Goal: Transaction & Acquisition: Purchase product/service

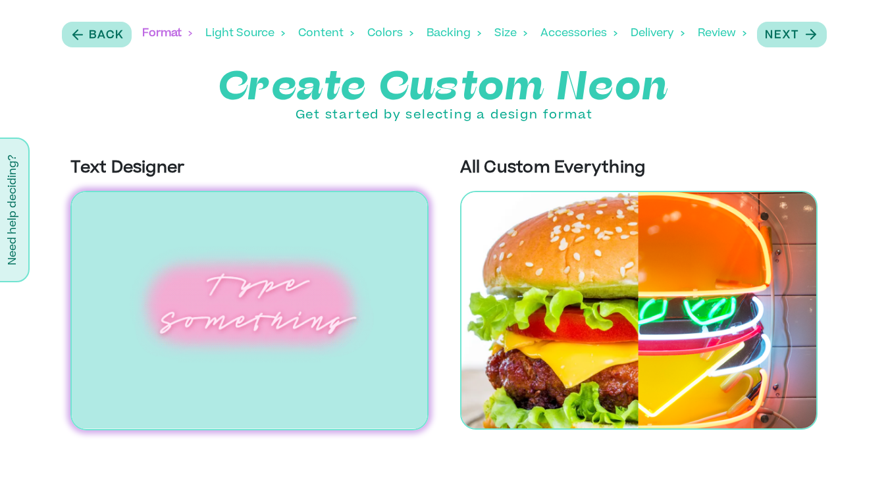
click at [376, 313] on img at bounding box center [248, 311] width 357 height 240
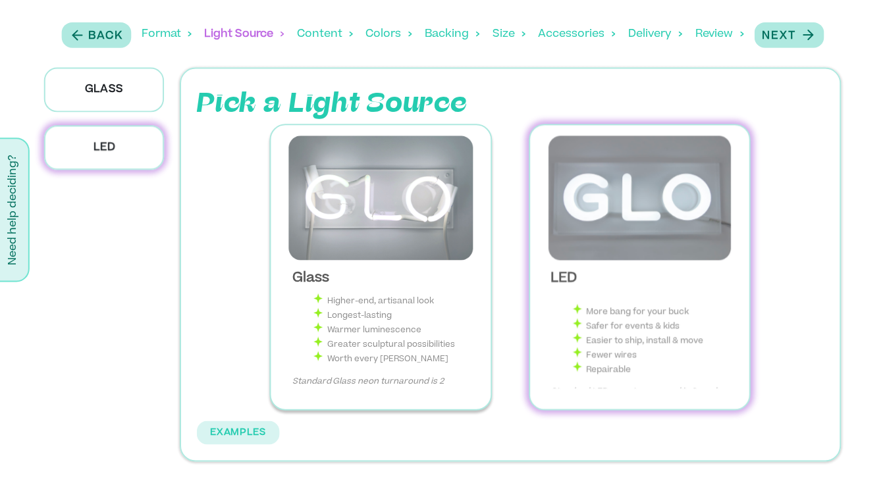
scroll to position [97, 0]
click at [627, 221] on img at bounding box center [641, 198] width 199 height 125
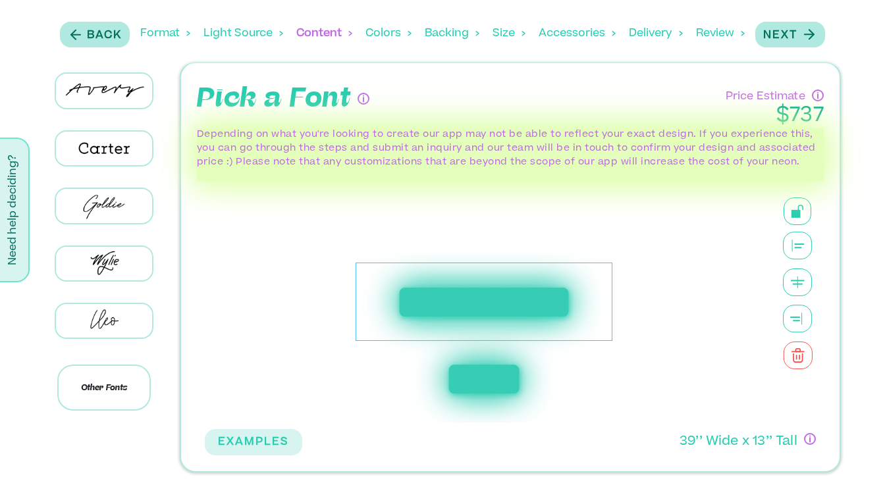
click at [459, 296] on div "**********" at bounding box center [483, 302] width 257 height 78
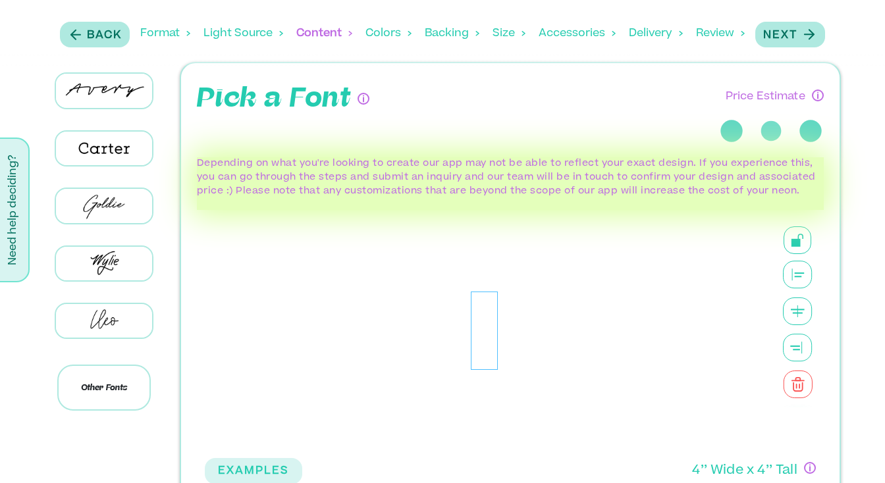
scroll to position [34, 0]
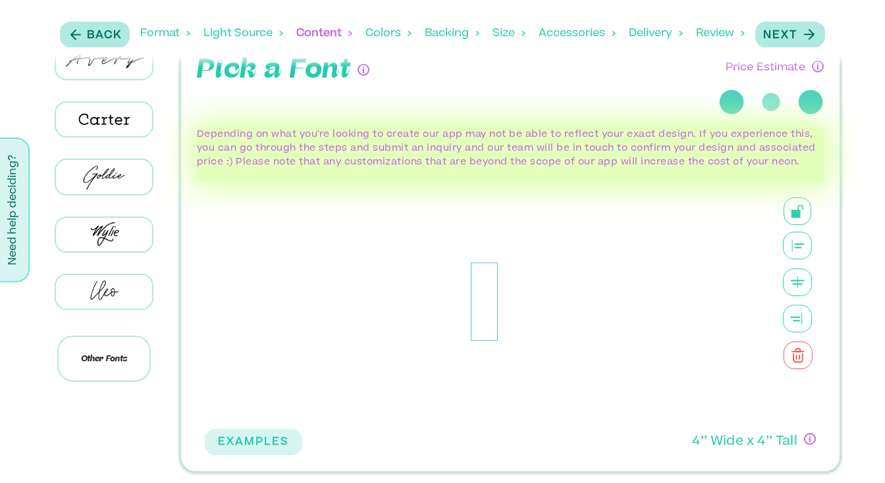
click at [465, 327] on div at bounding box center [484, 302] width 559 height 242
click at [486, 309] on div at bounding box center [484, 302] width 27 height 78
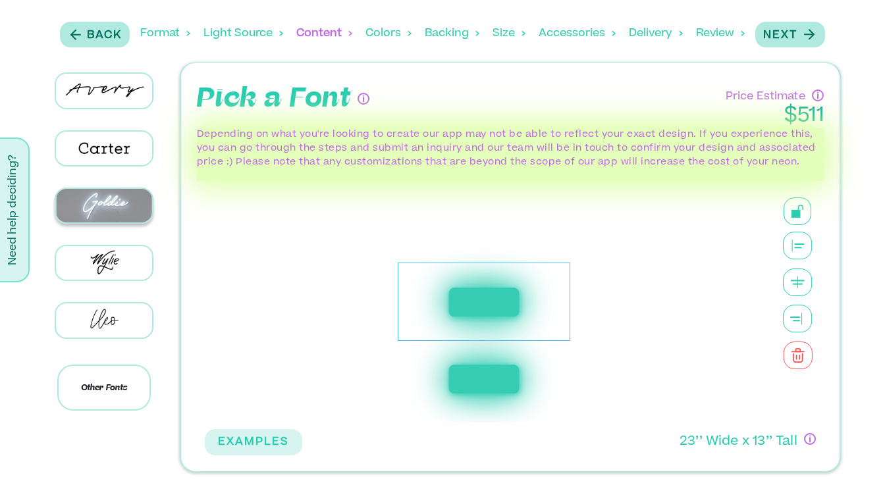
click at [130, 205] on img at bounding box center [104, 206] width 96 height 34
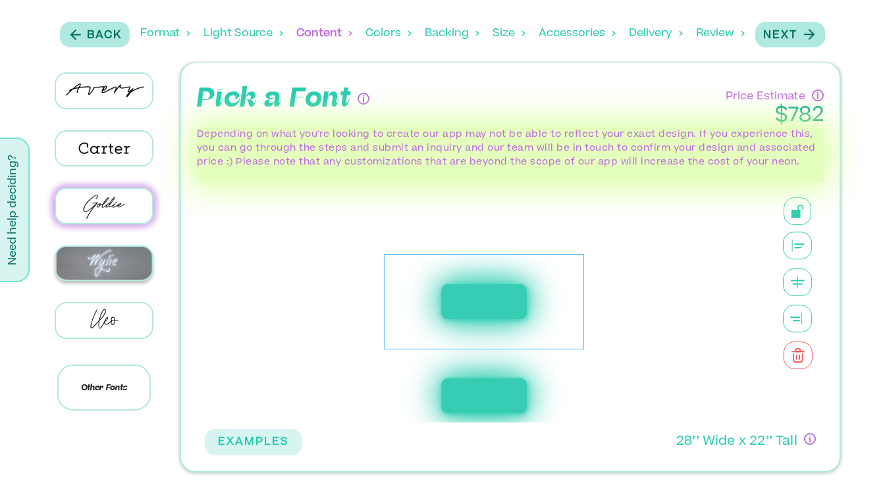
click at [116, 263] on img at bounding box center [104, 264] width 96 height 34
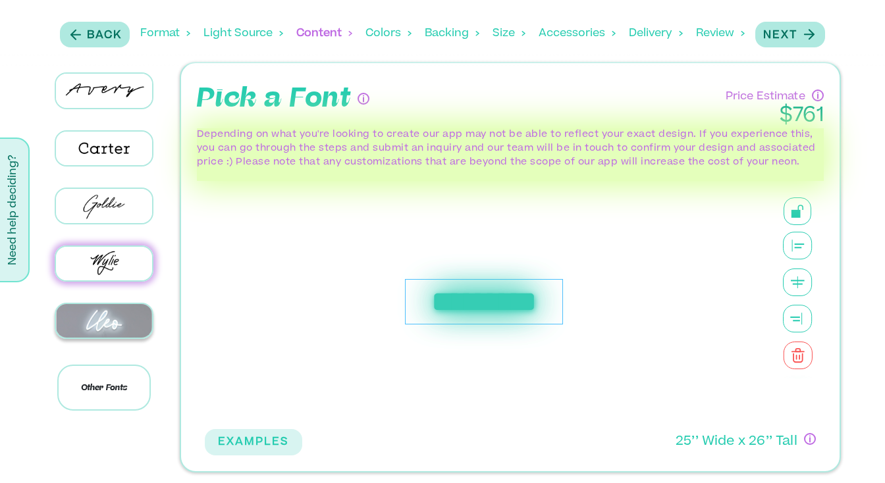
click at [113, 329] on img at bounding box center [104, 321] width 96 height 34
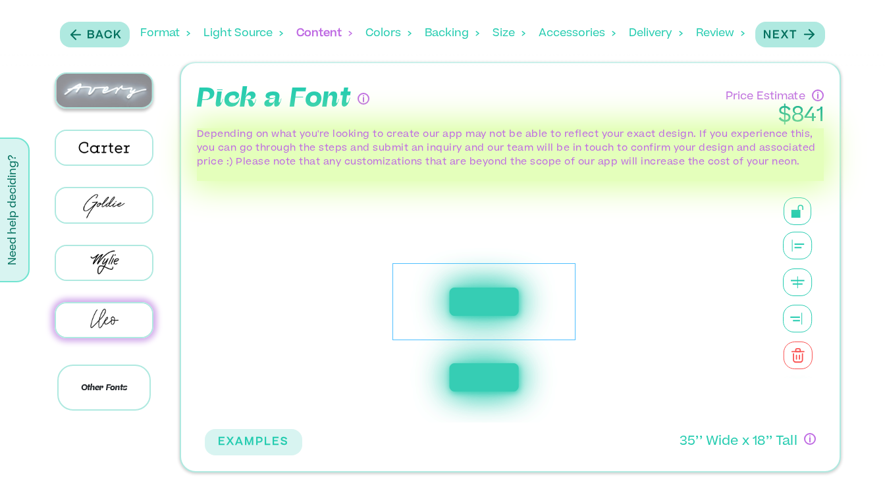
click at [117, 94] on img at bounding box center [104, 91] width 96 height 34
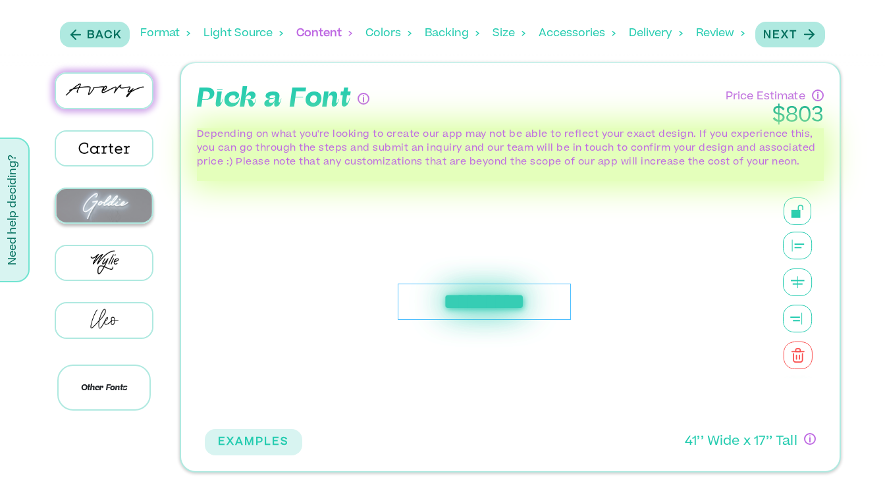
click at [118, 209] on img at bounding box center [104, 206] width 96 height 34
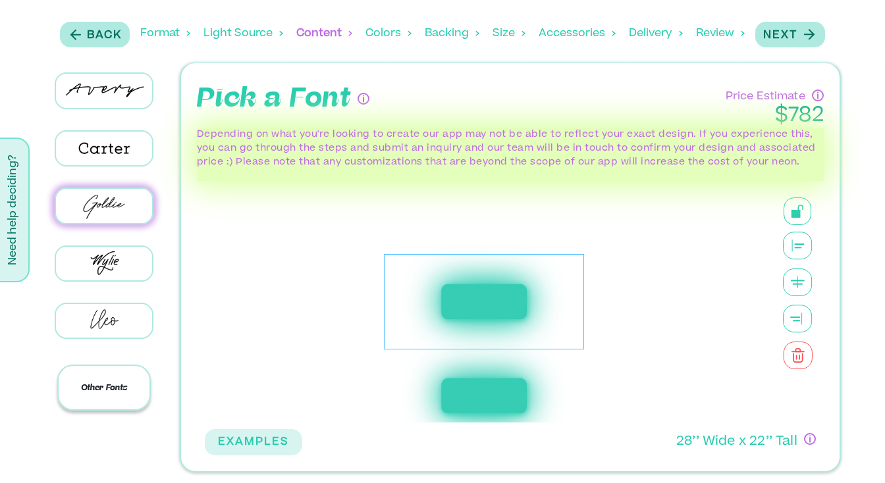
click at [110, 408] on p "Other Fonts" at bounding box center [103, 388] width 93 height 46
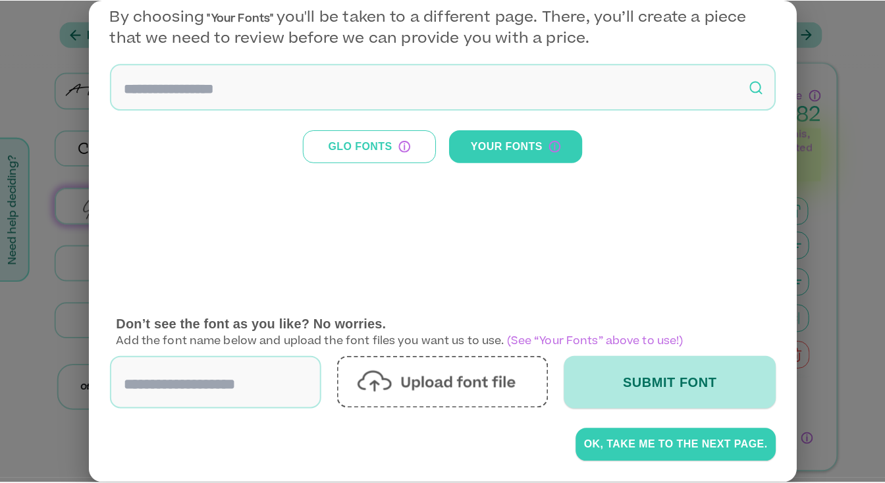
scroll to position [0, 0]
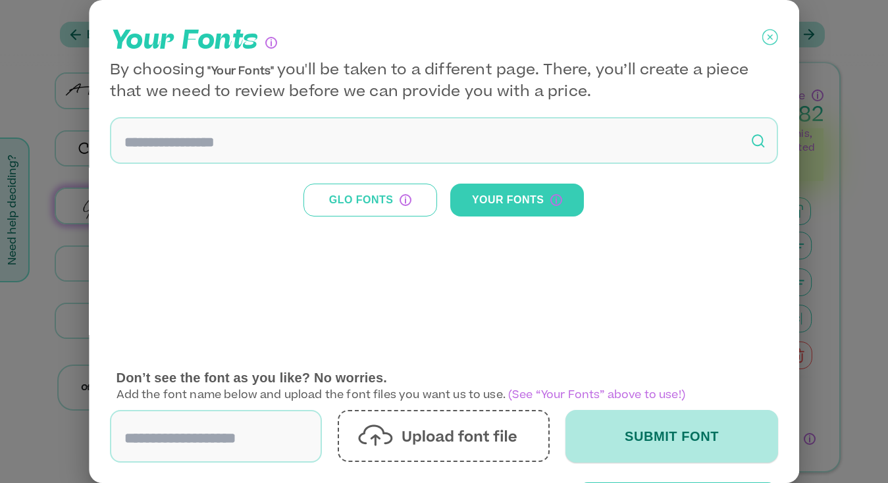
click at [769, 36] on icon at bounding box center [770, 37] width 16 height 33
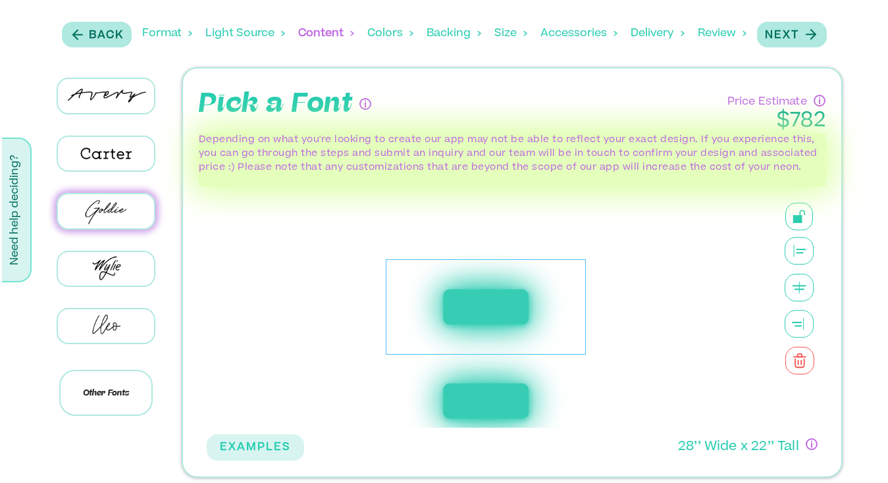
scroll to position [5, 0]
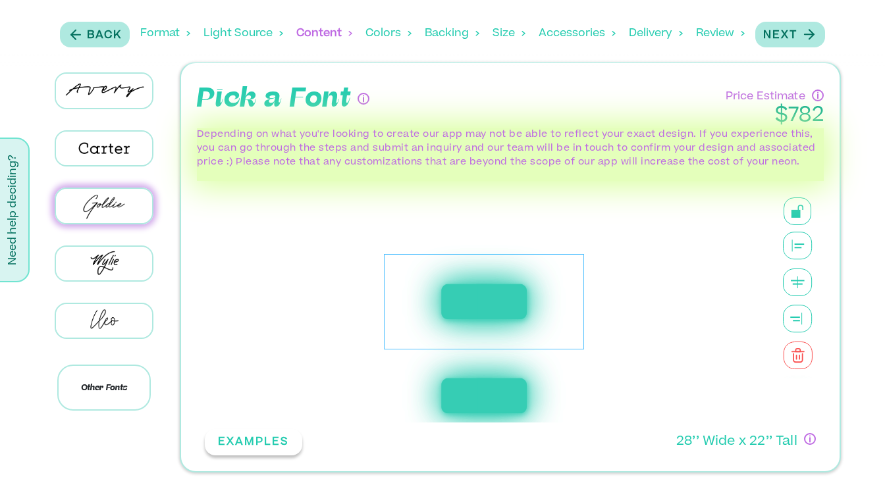
click at [285, 446] on button "EXAMPLES" at bounding box center [253, 442] width 97 height 26
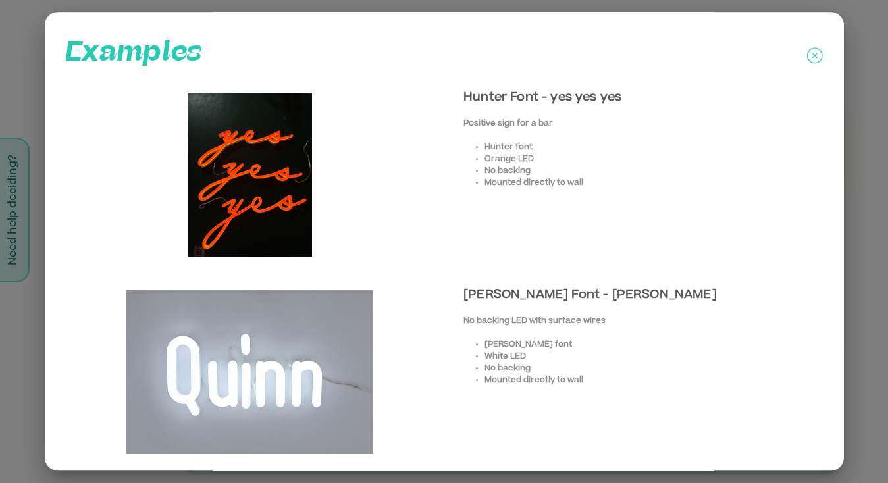
scroll to position [2183, 0]
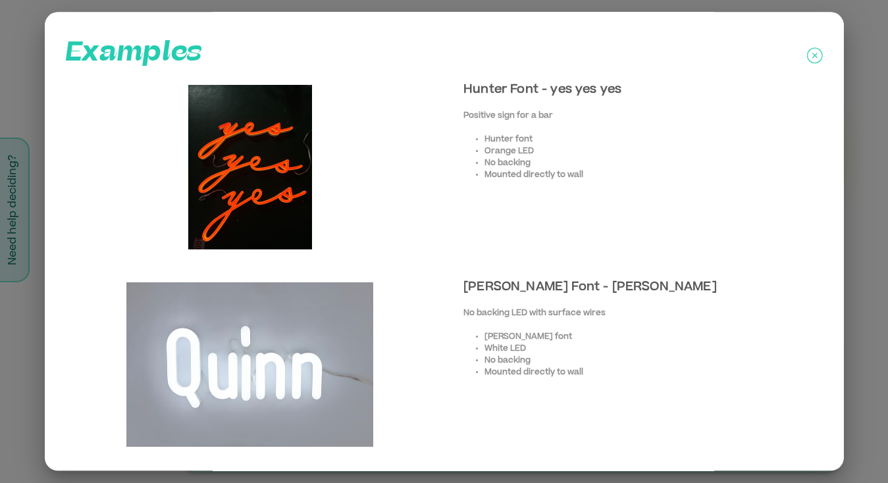
click at [811, 53] on icon at bounding box center [815, 55] width 16 height 33
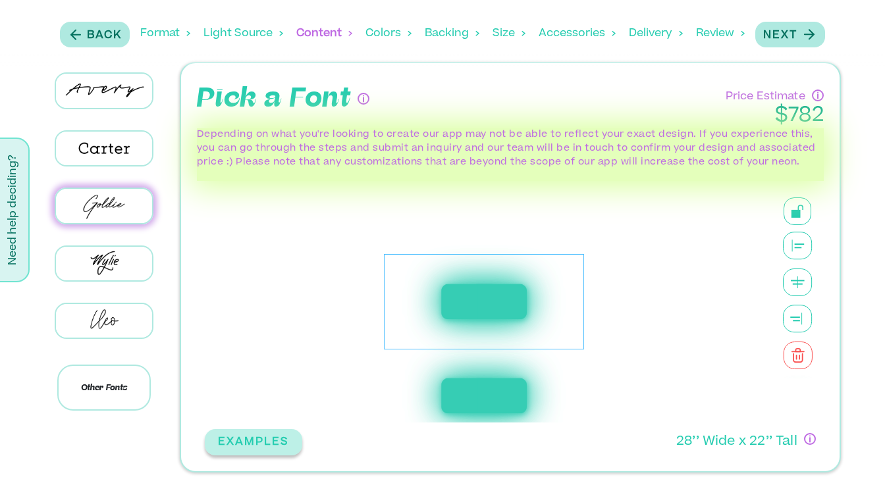
click at [267, 444] on button "EXAMPLES" at bounding box center [253, 442] width 97 height 26
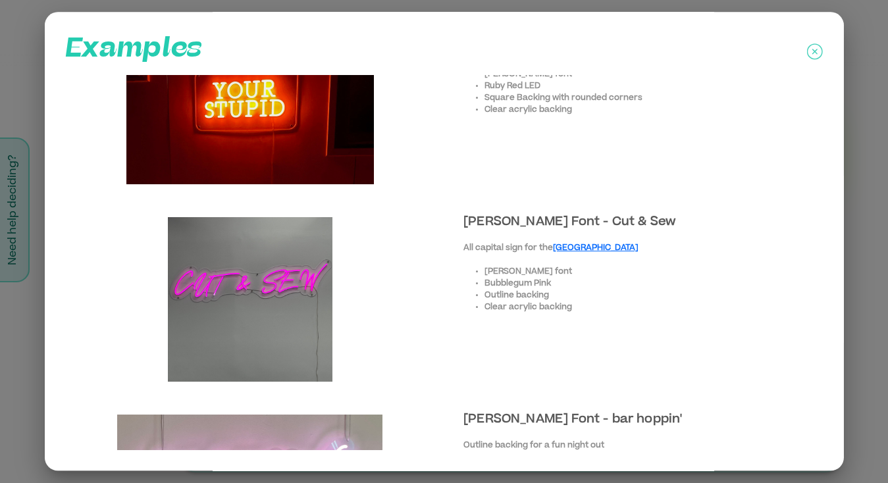
scroll to position [266, 0]
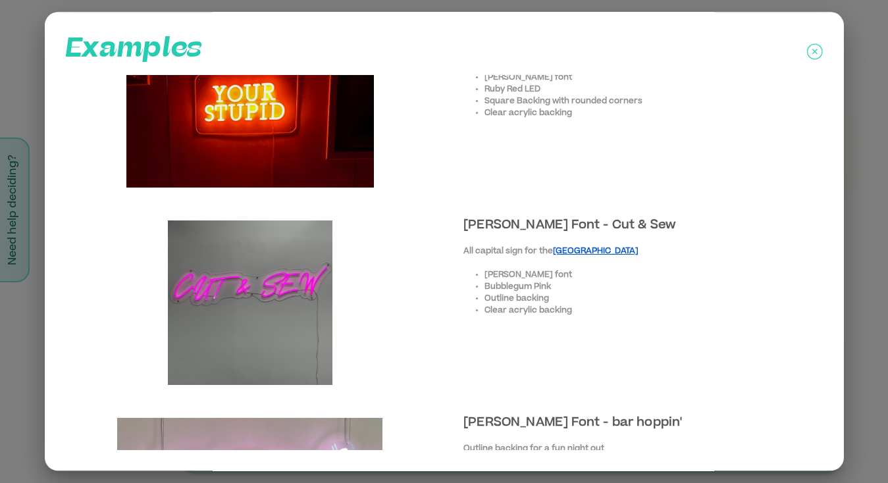
click at [577, 250] on link "[GEOGRAPHIC_DATA]" at bounding box center [596, 251] width 86 height 8
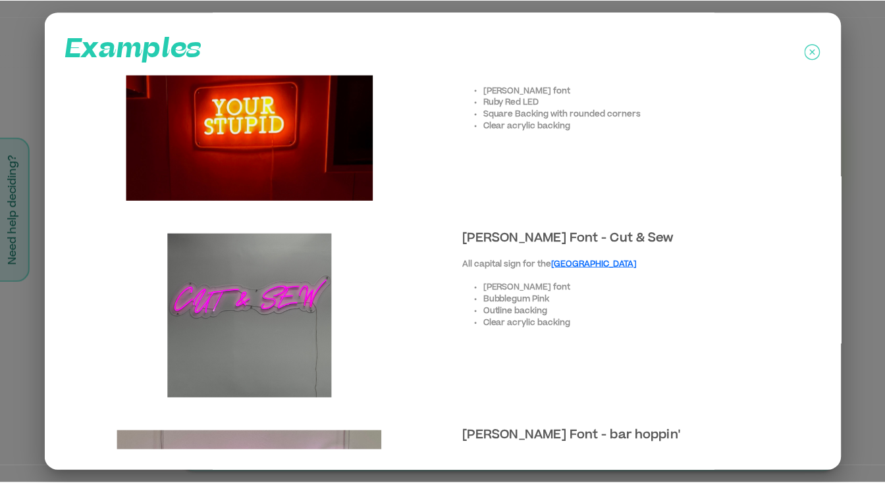
scroll to position [247, 0]
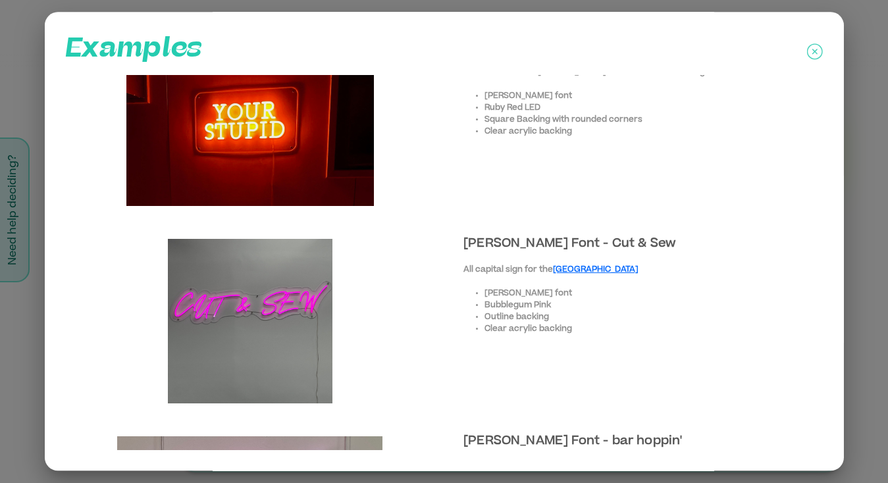
click at [810, 57] on icon at bounding box center [815, 52] width 16 height 33
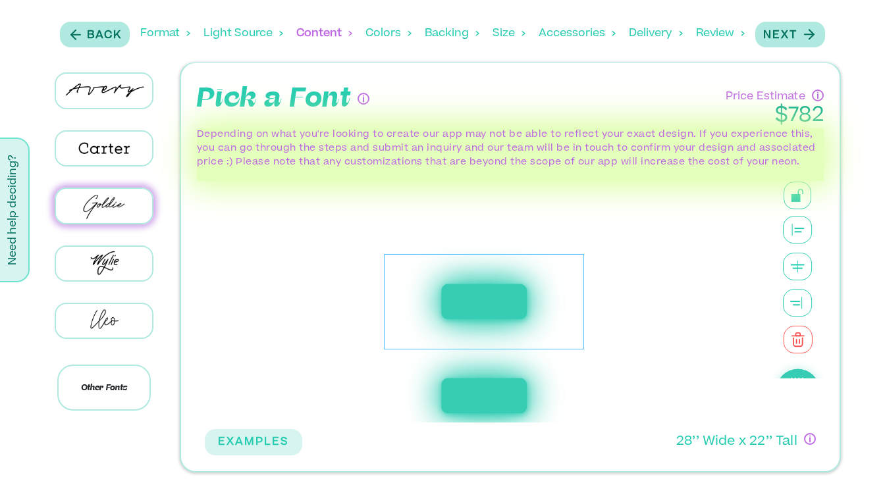
scroll to position [0, 0]
click at [795, 249] on icon at bounding box center [798, 246] width 30 height 28
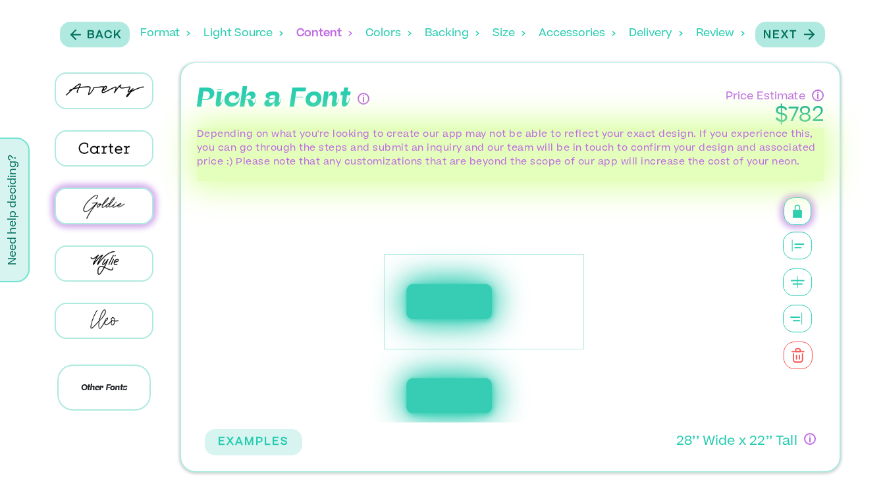
click at [795, 249] on icon at bounding box center [798, 246] width 30 height 28
click at [796, 280] on rect at bounding box center [796, 282] width 1 height 12
click at [791, 38] on p "Next" at bounding box center [780, 36] width 34 height 16
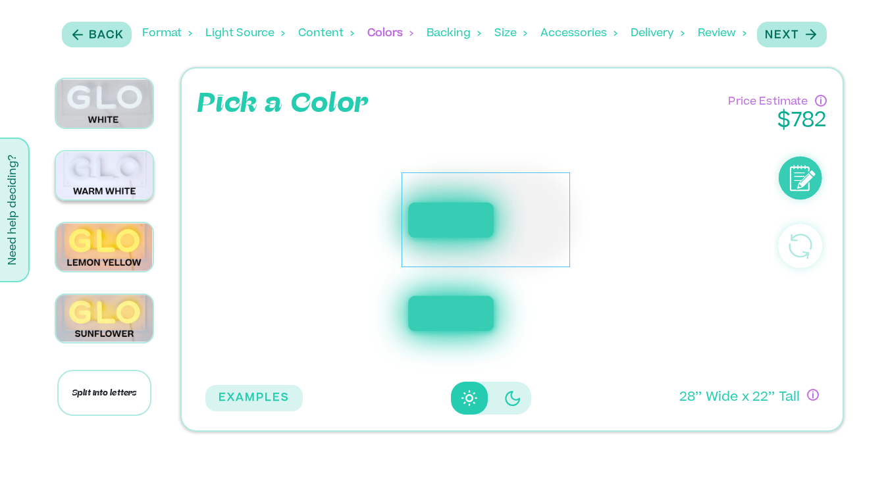
click at [97, 188] on img at bounding box center [104, 175] width 96 height 48
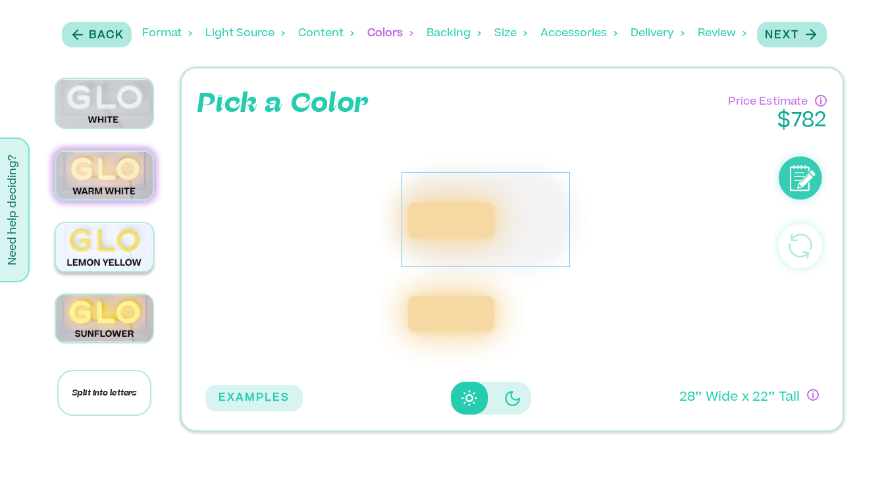
click at [107, 251] on img at bounding box center [104, 246] width 96 height 47
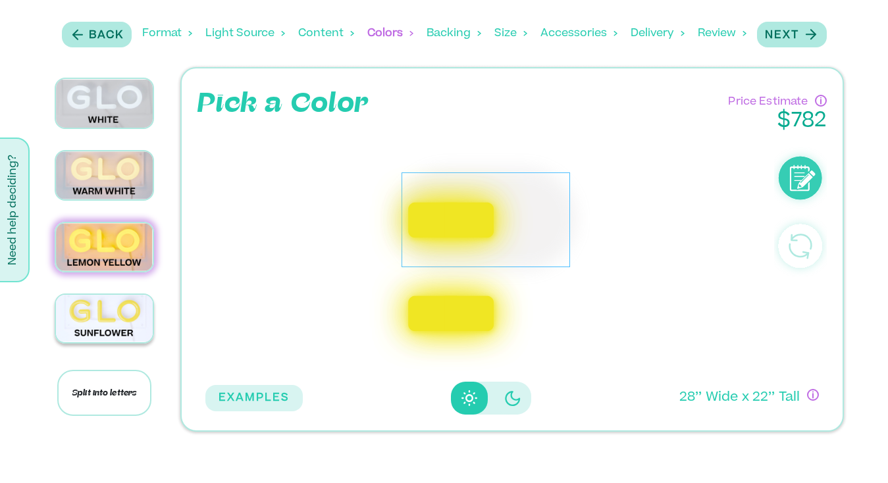
click at [115, 307] on img at bounding box center [104, 319] width 96 height 48
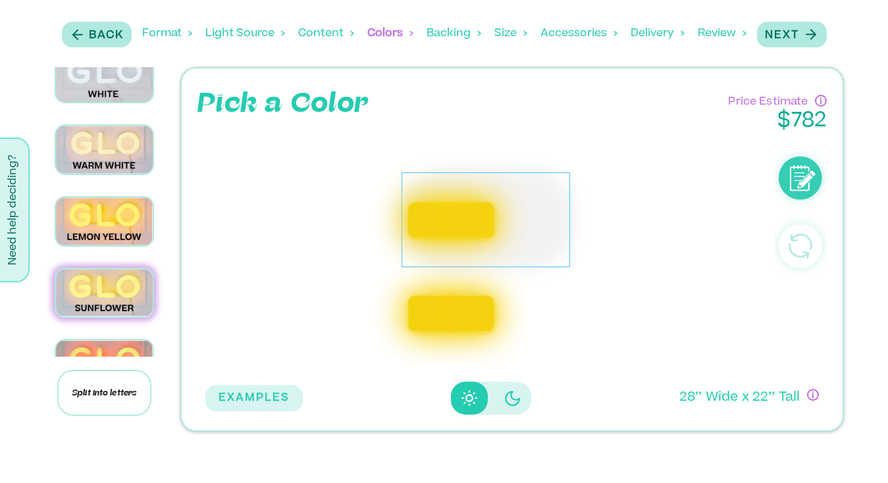
scroll to position [30, 0]
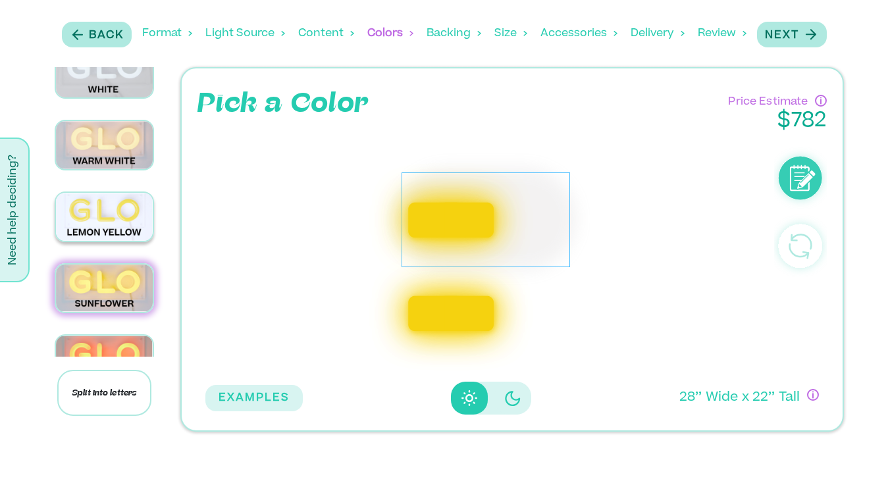
click at [134, 215] on img at bounding box center [104, 216] width 96 height 47
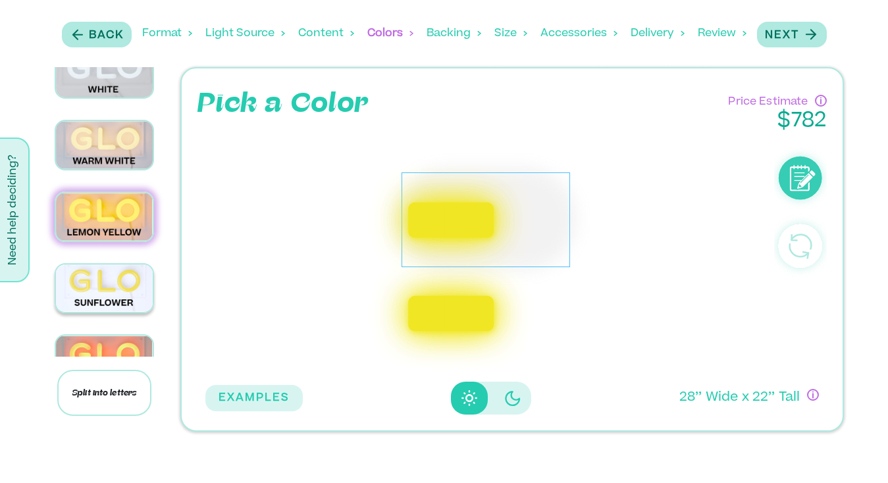
click at [134, 273] on img at bounding box center [104, 289] width 96 height 48
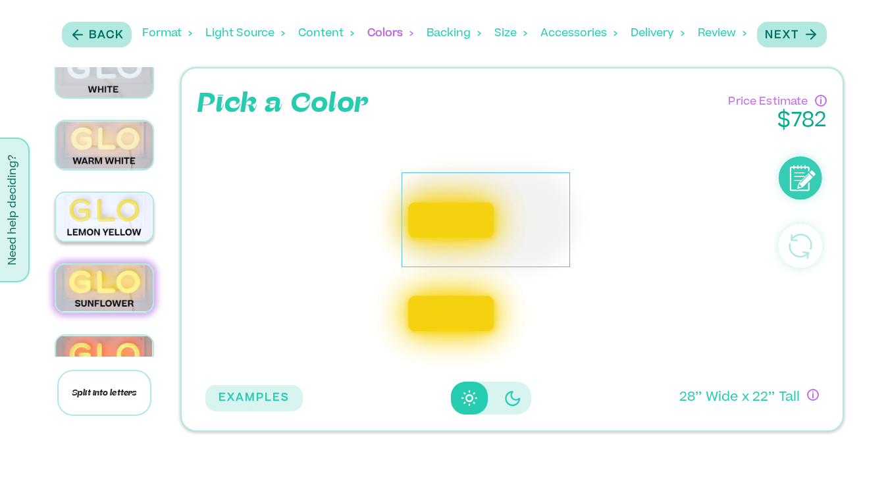
click at [116, 219] on img at bounding box center [104, 216] width 96 height 47
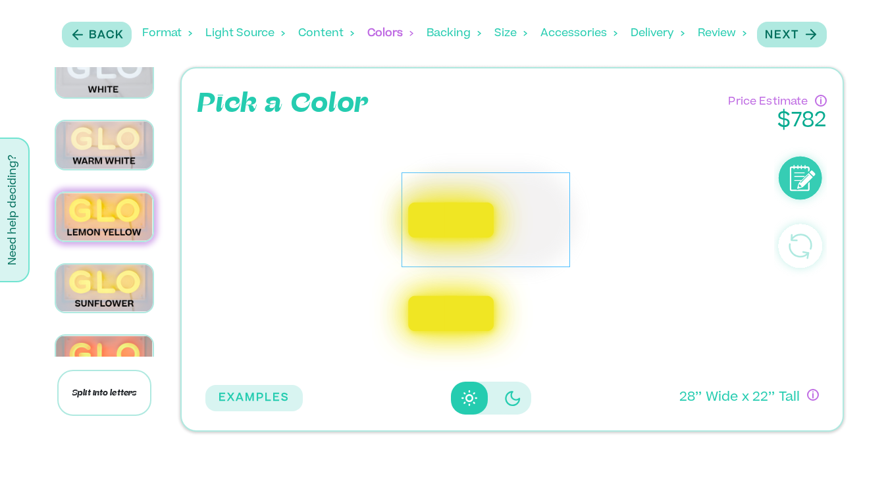
click at [115, 257] on div at bounding box center [104, 289] width 136 height 72
click at [107, 296] on img at bounding box center [104, 289] width 96 height 48
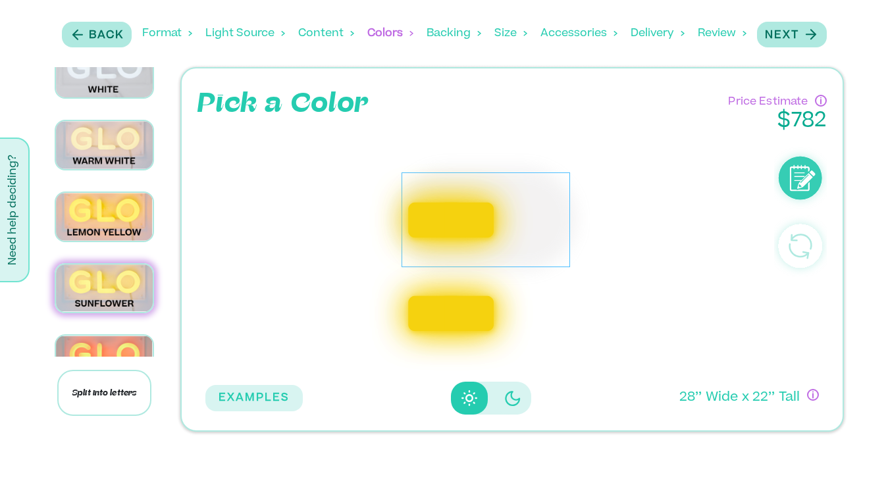
click at [507, 392] on icon "Disabled elevation buttons" at bounding box center [513, 398] width 16 height 16
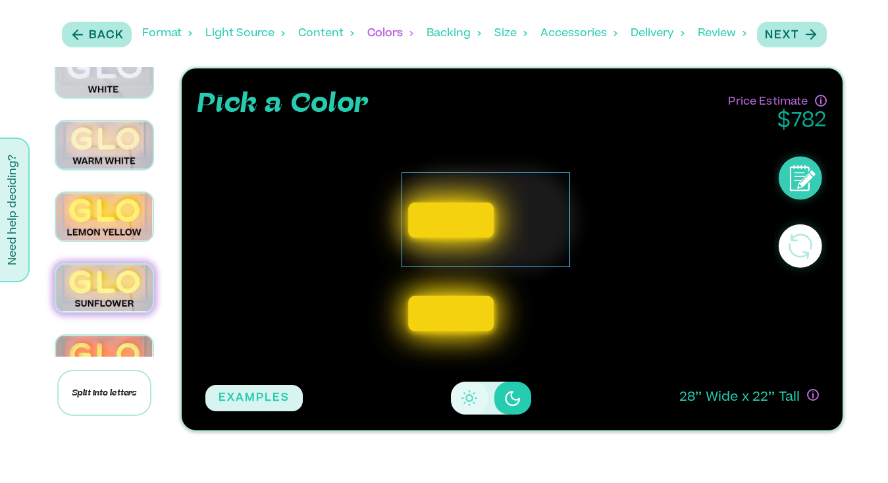
click at [469, 402] on icon "Disabled elevation buttons" at bounding box center [469, 398] width 16 height 16
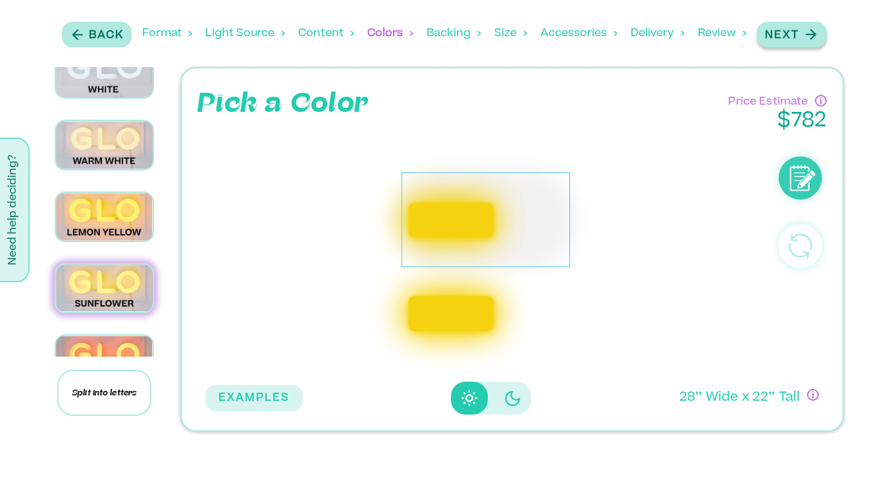
click at [788, 37] on p "Next" at bounding box center [782, 36] width 34 height 16
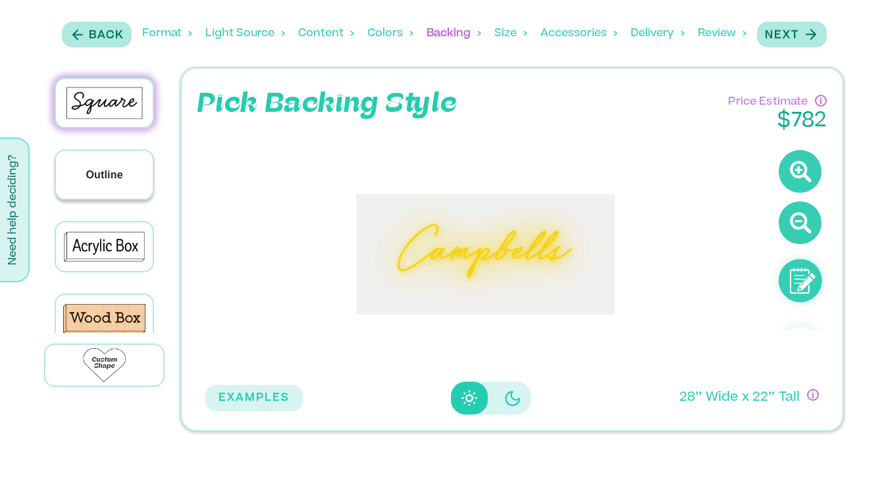
click at [99, 168] on p "Outline" at bounding box center [104, 175] width 37 height 16
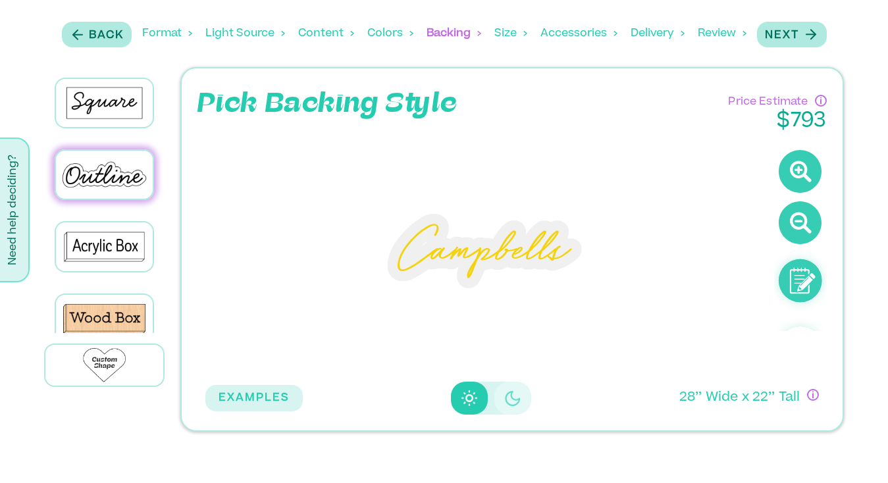
click at [505, 391] on icon "Disabled elevation buttons" at bounding box center [513, 398] width 16 height 16
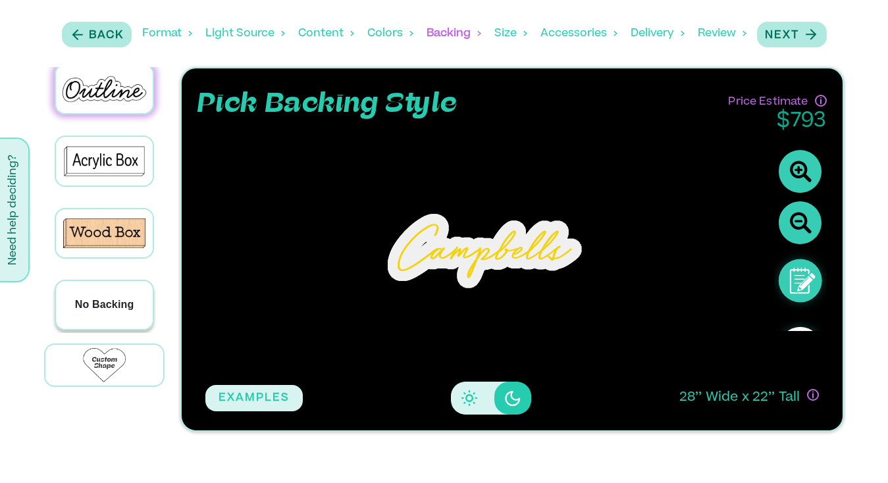
click at [102, 302] on p "No Backing" at bounding box center [104, 305] width 59 height 16
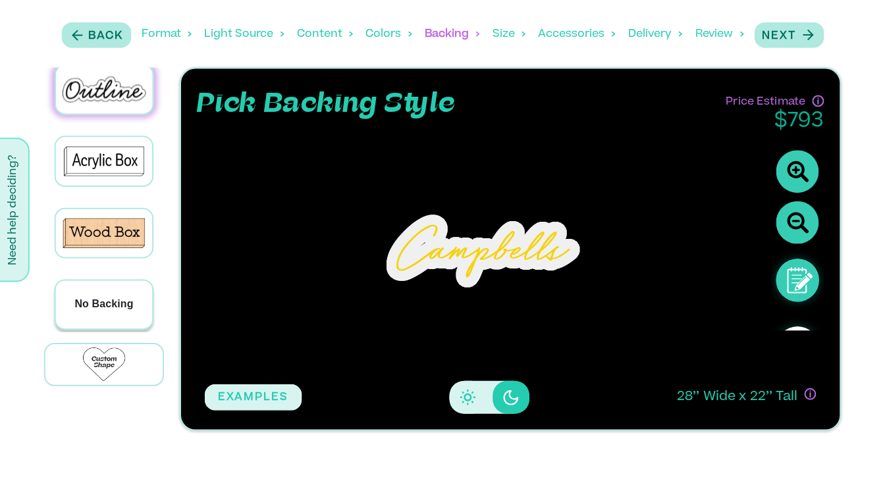
scroll to position [84, 0]
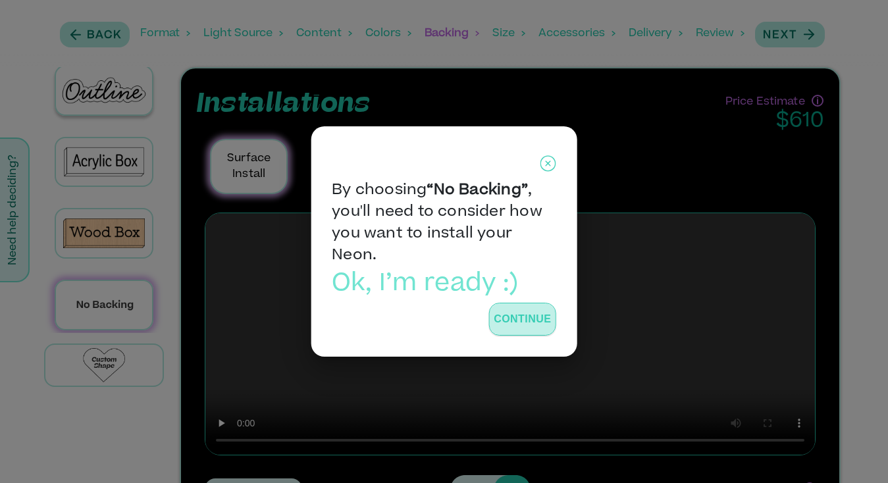
click at [528, 320] on button "Continue" at bounding box center [522, 319] width 67 height 33
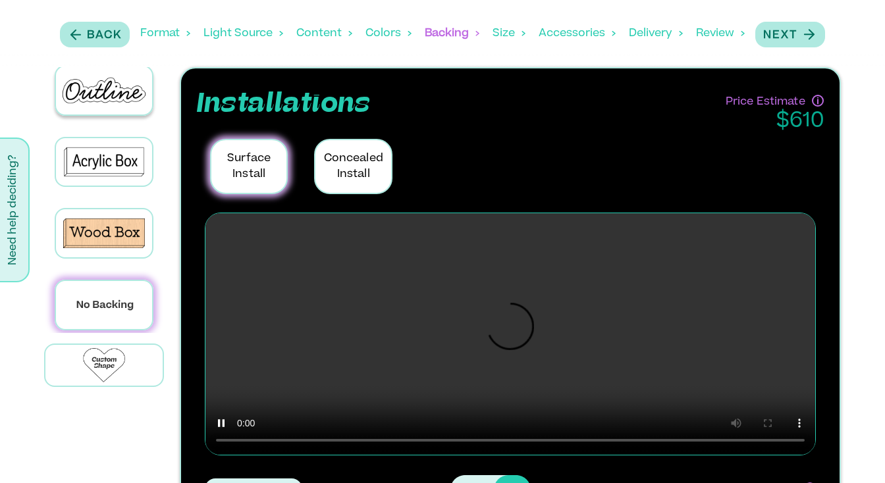
click at [351, 167] on p "Concealed Install" at bounding box center [353, 166] width 78 height 55
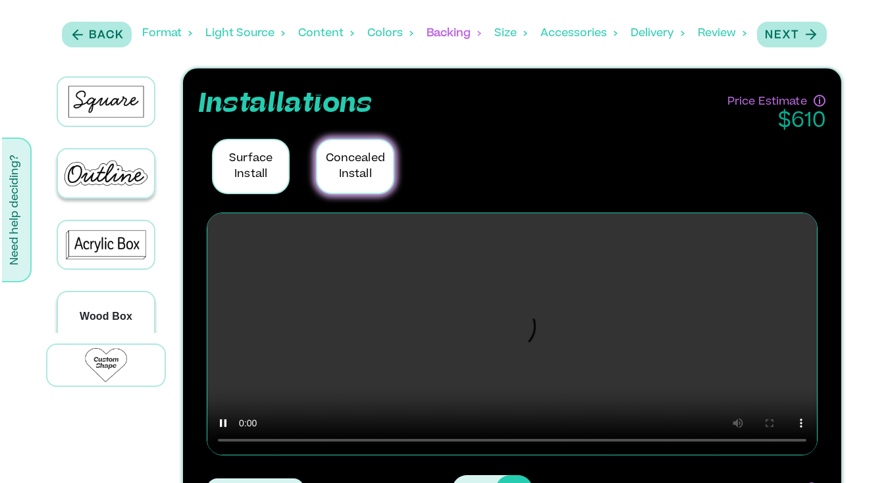
scroll to position [0, 0]
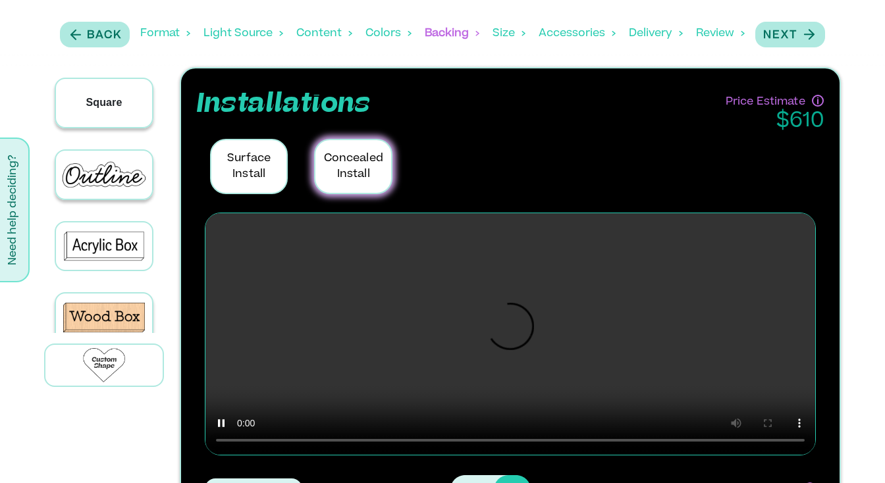
click at [122, 101] on div "Square" at bounding box center [104, 103] width 96 height 48
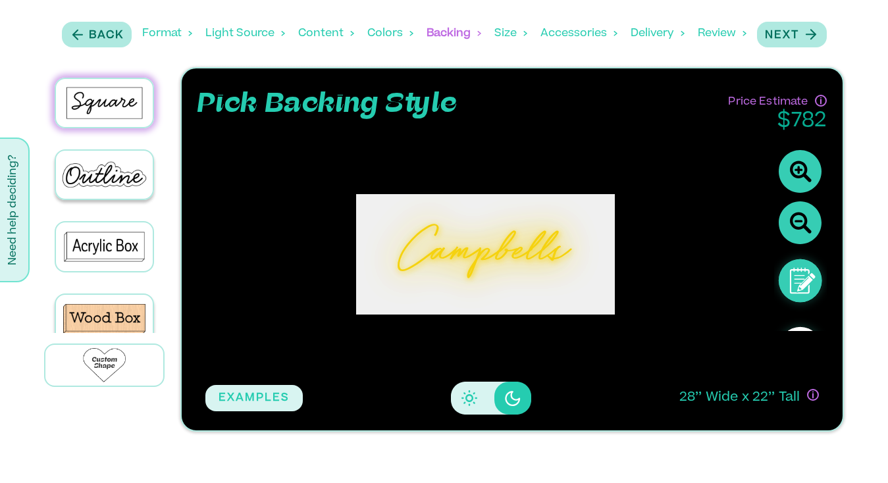
click at [477, 401] on button "Disabled elevation buttons" at bounding box center [469, 398] width 37 height 33
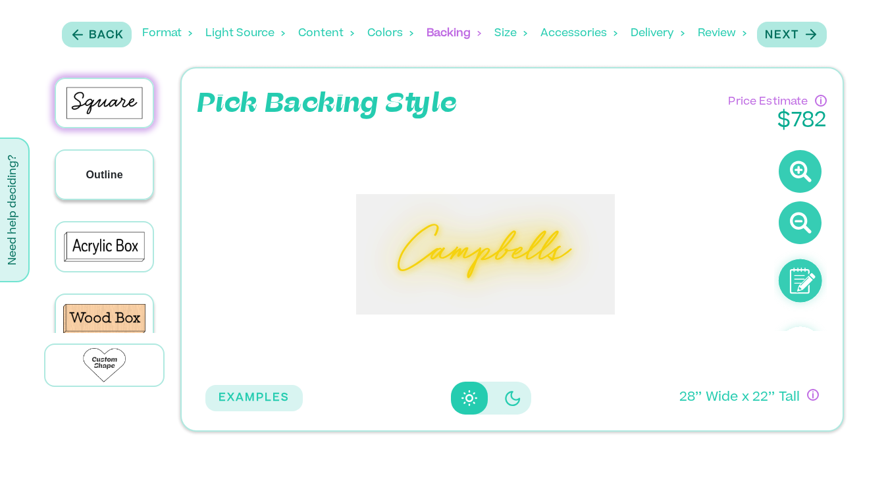
click at [111, 171] on p "Outline" at bounding box center [104, 175] width 37 height 16
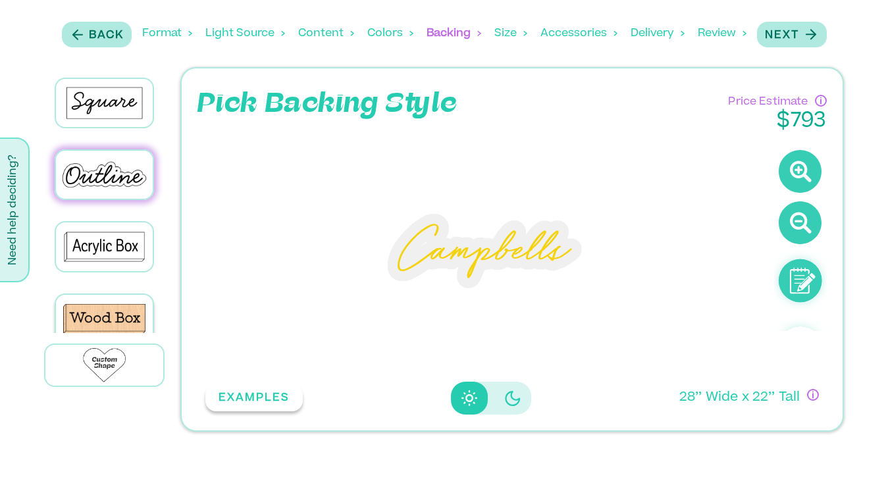
click at [284, 397] on button "EXAMPLES" at bounding box center [253, 398] width 97 height 26
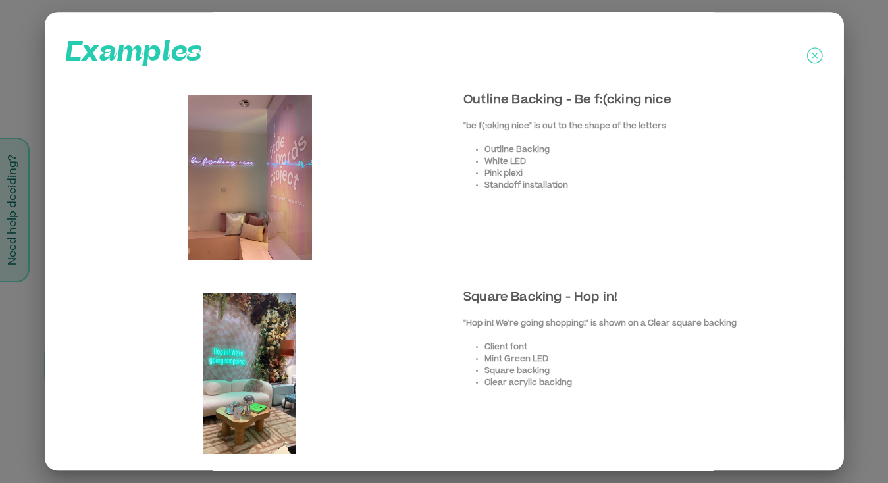
click at [812, 55] on icon at bounding box center [815, 55] width 16 height 33
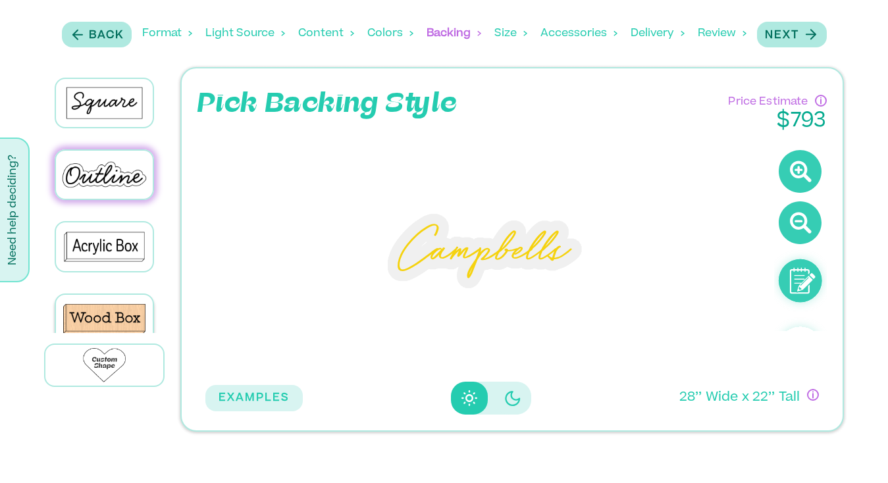
click at [505, 393] on icon "Disabled elevation buttons" at bounding box center [513, 398] width 16 height 16
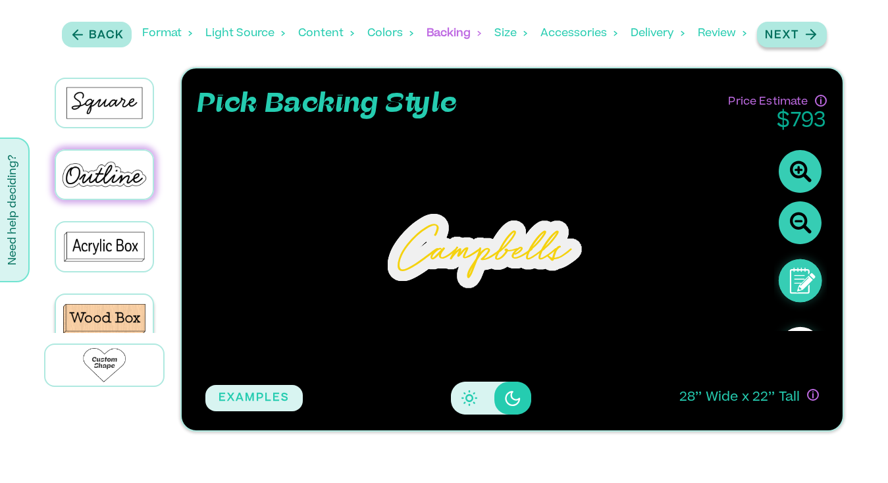
click at [797, 41] on p "Next" at bounding box center [782, 36] width 34 height 16
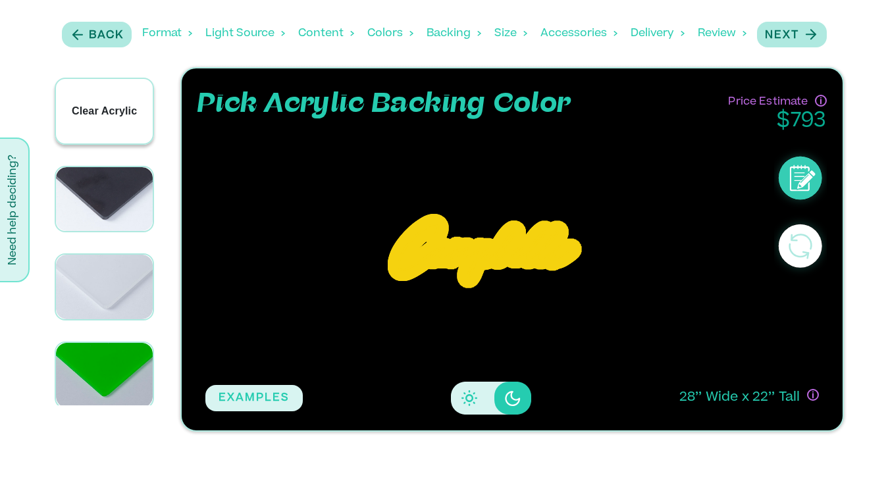
click at [124, 114] on p "Clear Acrylic" at bounding box center [104, 111] width 65 height 16
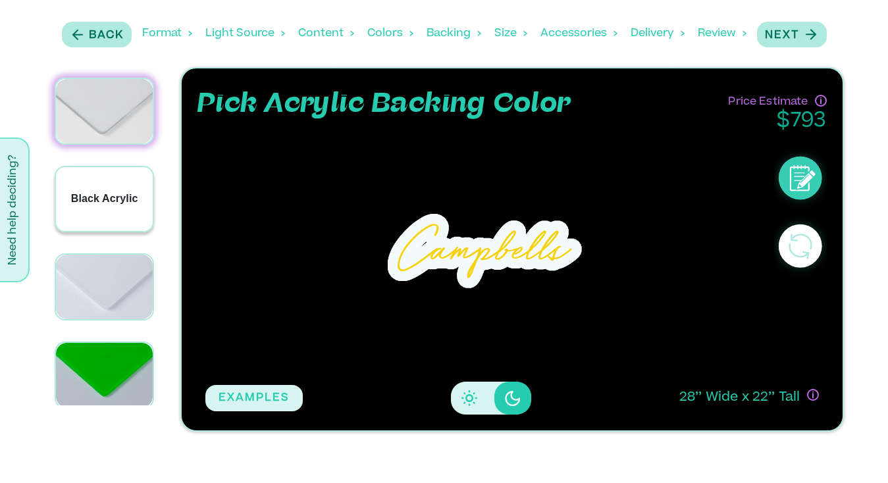
click at [108, 175] on div "Black Acrylic" at bounding box center [104, 199] width 96 height 65
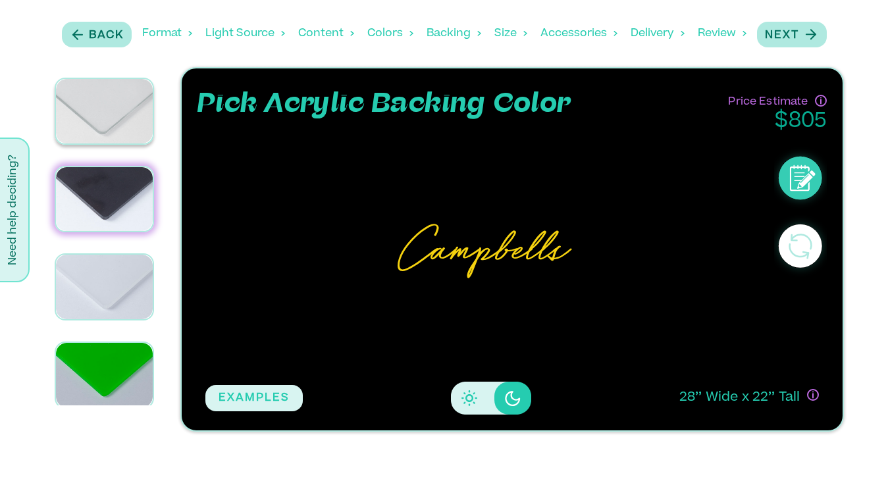
click at [480, 405] on button "Disabled elevation buttons" at bounding box center [469, 398] width 37 height 33
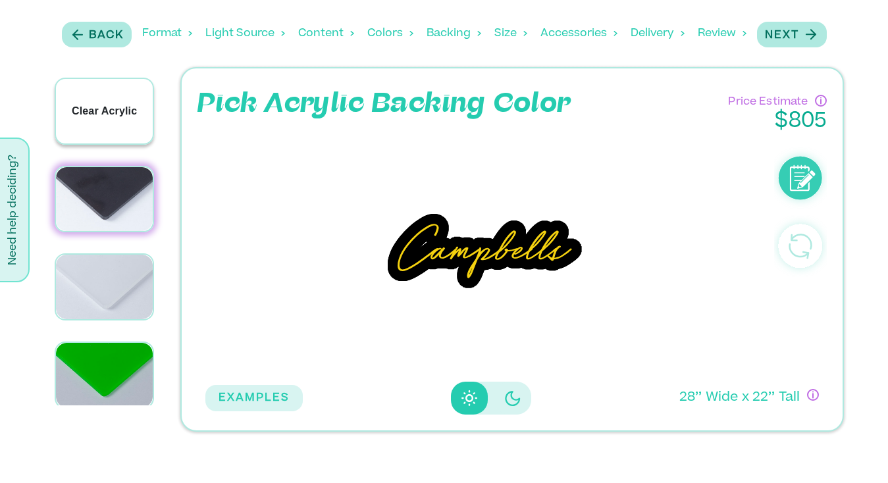
click at [82, 107] on p "Clear Acrylic" at bounding box center [104, 111] width 65 height 16
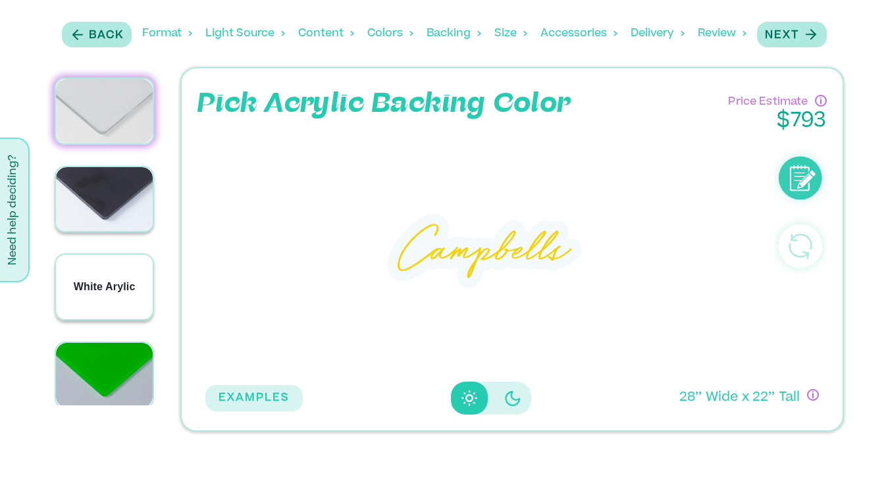
click at [95, 287] on p "White Arylic" at bounding box center [105, 287] width 62 height 16
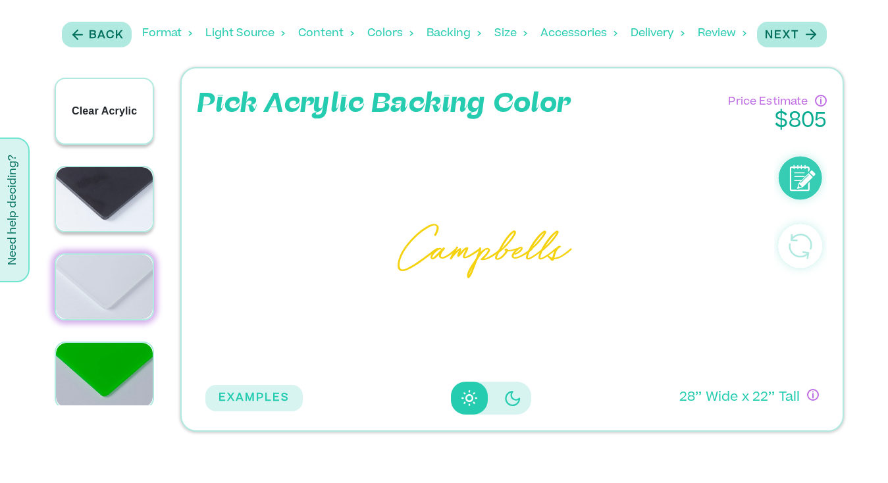
click at [98, 105] on p "Clear Acrylic" at bounding box center [104, 111] width 65 height 16
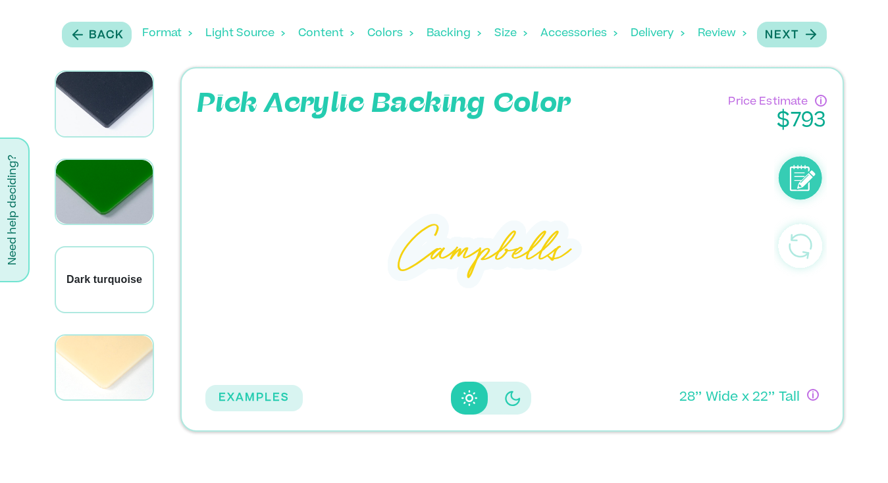
scroll to position [1309, 0]
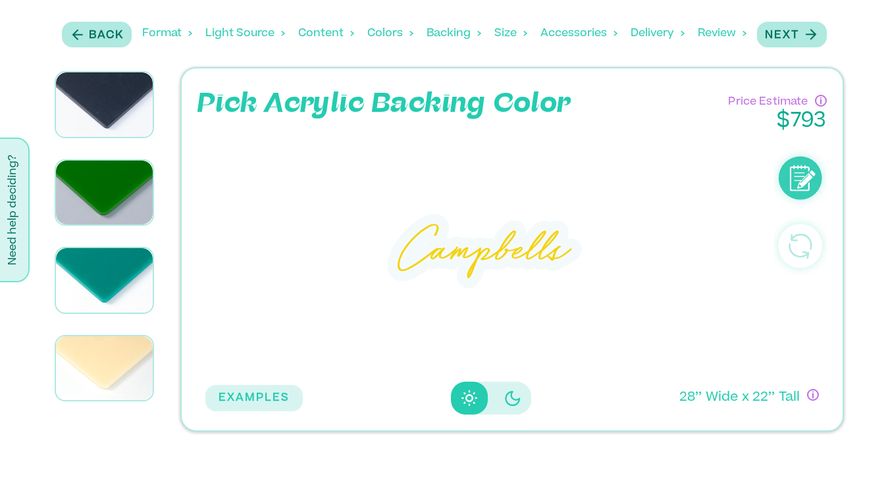
click at [122, 65] on p "Matte frosted white" at bounding box center [104, 49] width 96 height 32
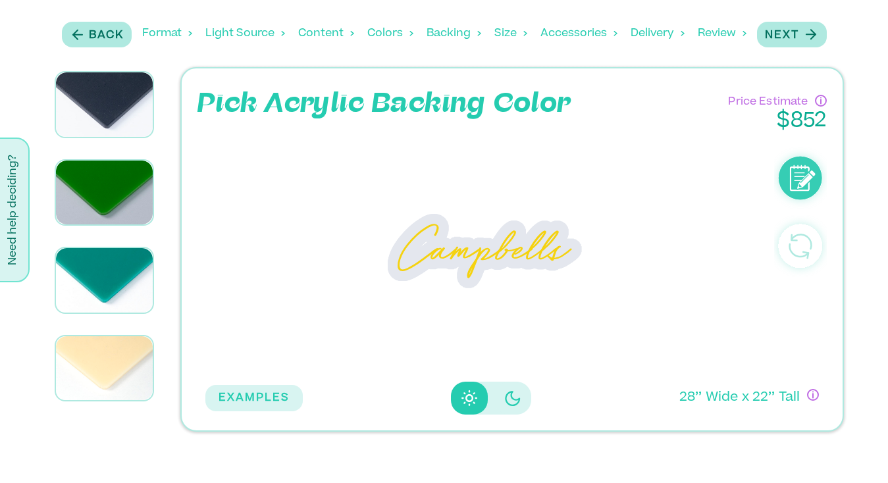
click at [508, 400] on icon "Disabled elevation buttons" at bounding box center [513, 398] width 16 height 16
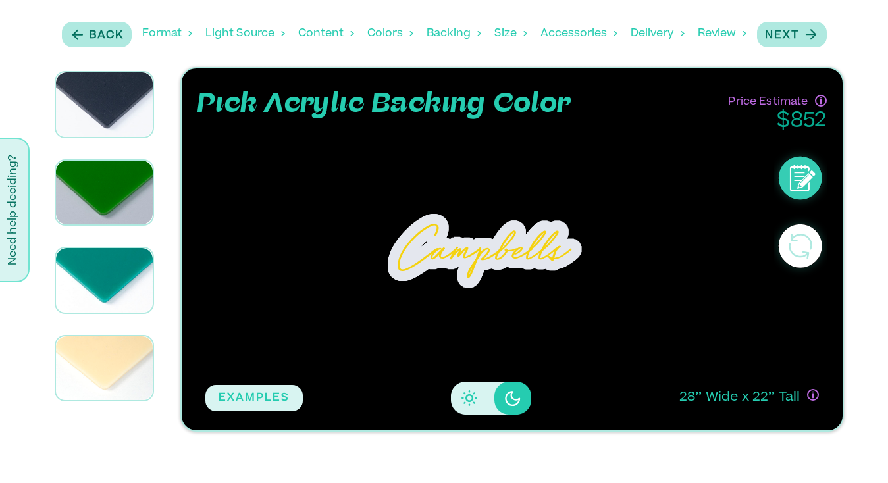
click at [466, 407] on button "Disabled elevation buttons" at bounding box center [469, 398] width 37 height 33
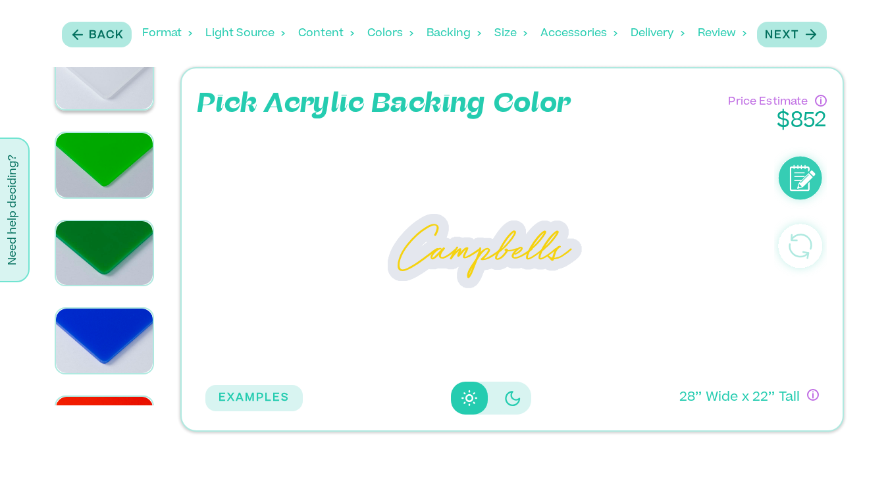
scroll to position [0, 0]
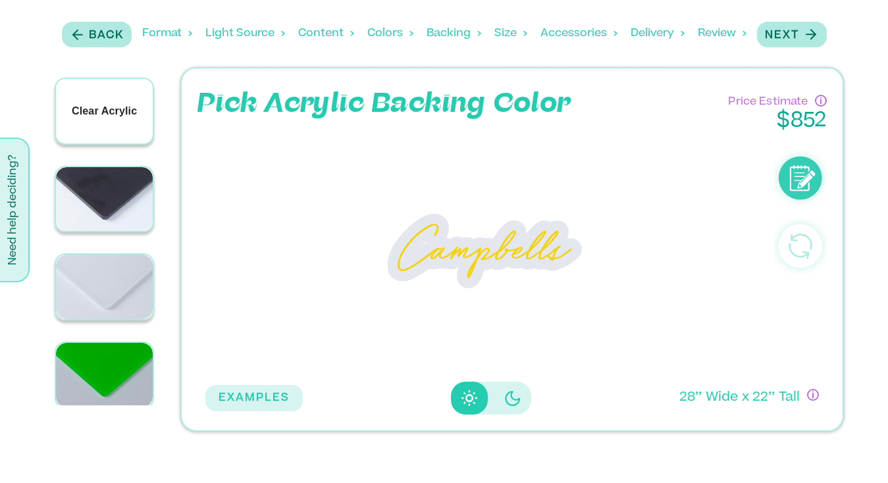
click at [99, 104] on p "Clear Acrylic" at bounding box center [104, 111] width 65 height 16
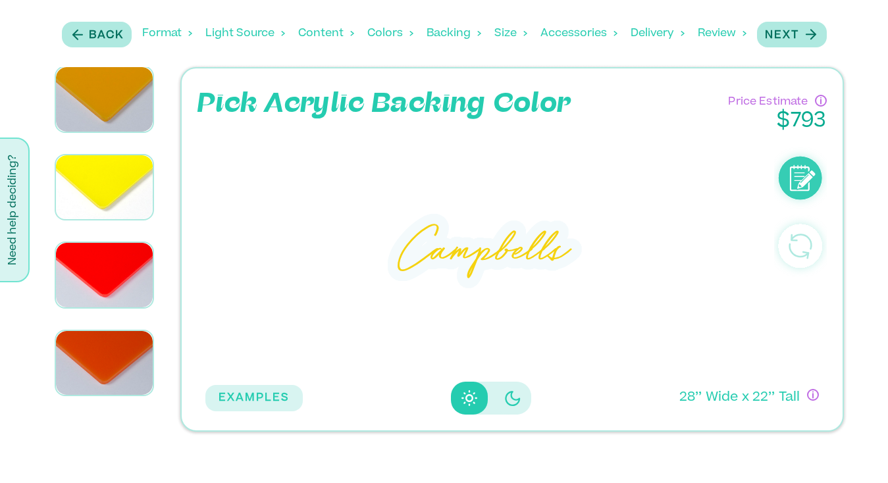
scroll to position [650, 0]
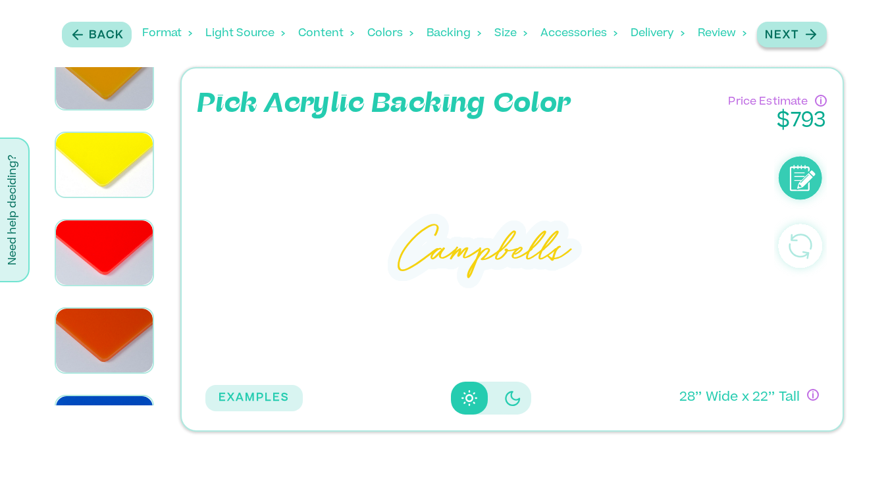
click at [790, 36] on p "Next" at bounding box center [782, 36] width 34 height 16
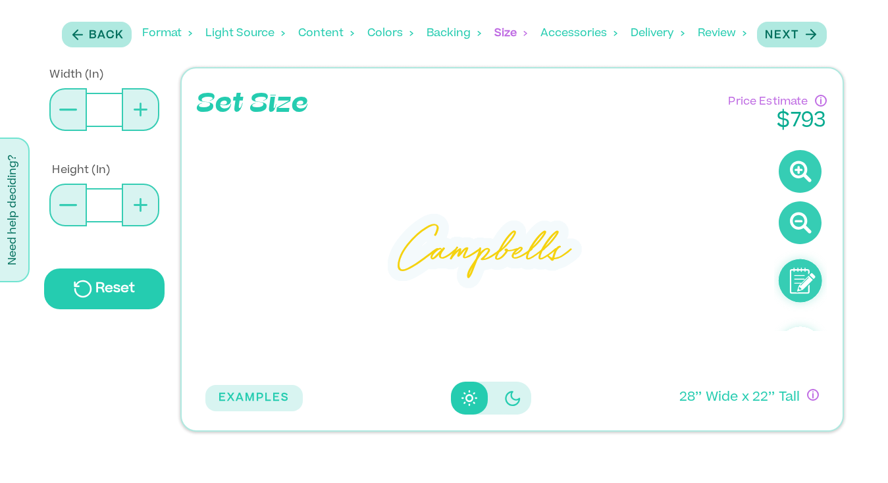
click at [140, 114] on icon at bounding box center [141, 110] width 2 height 14
type input "**"
click at [140, 114] on icon at bounding box center [141, 110] width 2 height 14
type input "**"
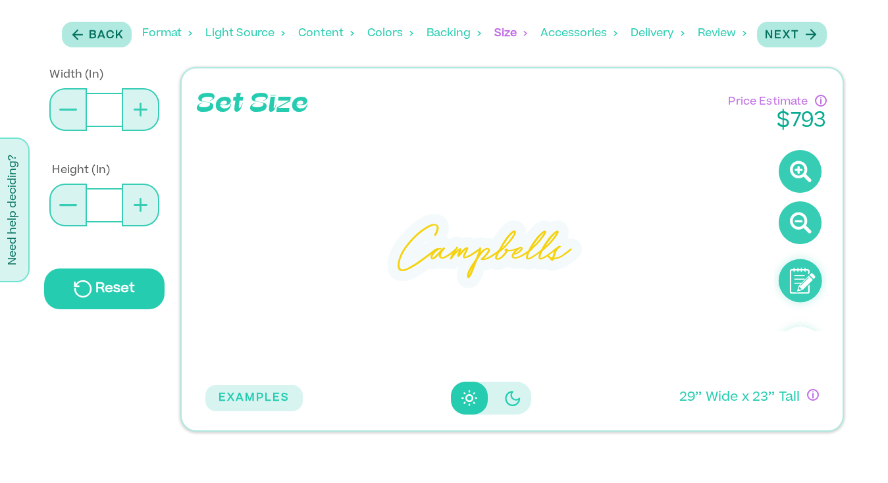
type input "**"
click at [140, 114] on icon at bounding box center [141, 110] width 2 height 14
type input "**"
click at [140, 114] on icon at bounding box center [141, 110] width 2 height 14
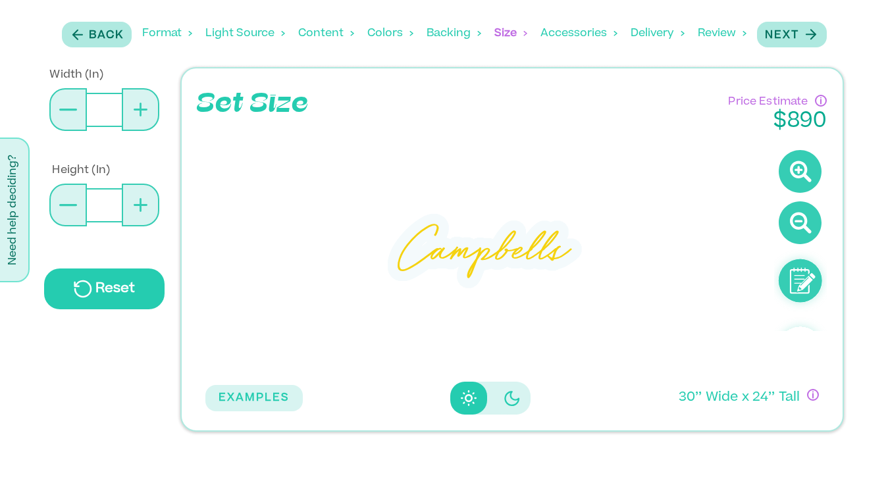
type input "**"
click at [140, 114] on icon at bounding box center [141, 110] width 2 height 14
click at [140, 115] on icon at bounding box center [141, 110] width 2 height 14
type input "**"
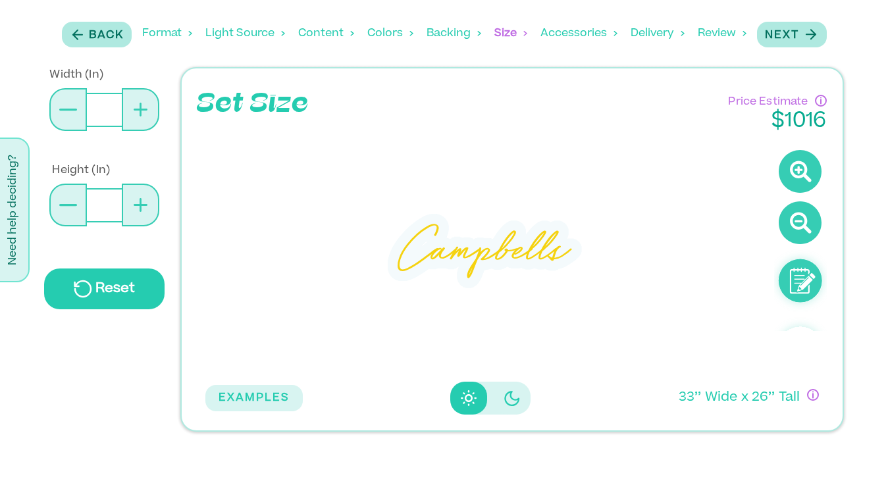
type input "**"
click at [140, 115] on icon at bounding box center [141, 110] width 2 height 14
type input "**"
click at [140, 115] on icon at bounding box center [141, 110] width 2 height 14
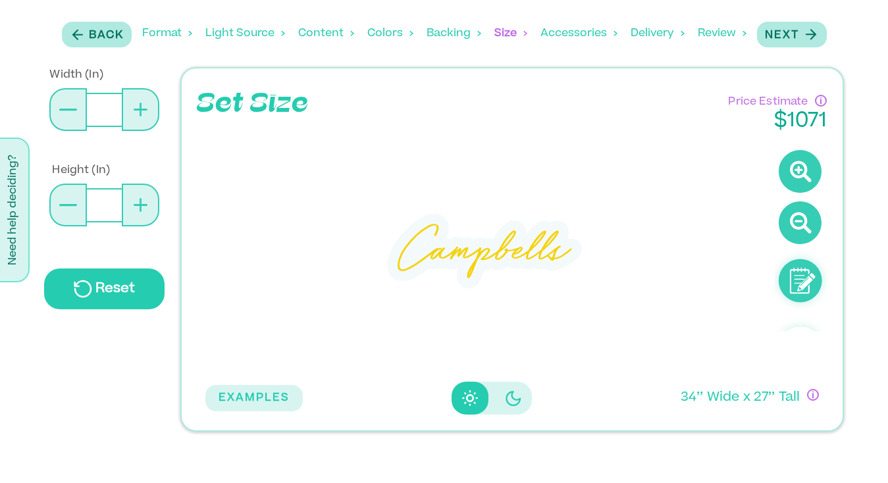
type input "**"
click at [140, 115] on icon at bounding box center [141, 110] width 2 height 14
type input "**"
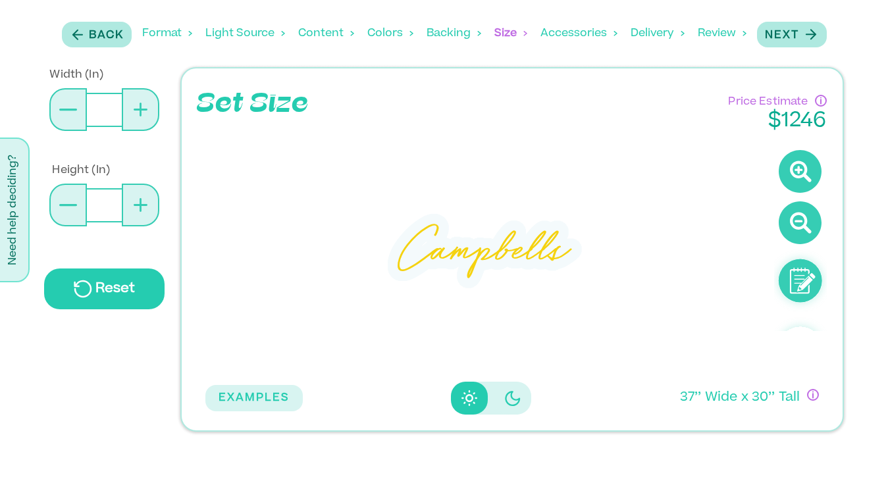
click at [140, 115] on icon at bounding box center [141, 110] width 2 height 14
click at [73, 123] on button at bounding box center [67, 109] width 37 height 43
click at [73, 122] on button at bounding box center [67, 109] width 37 height 43
type input "**"
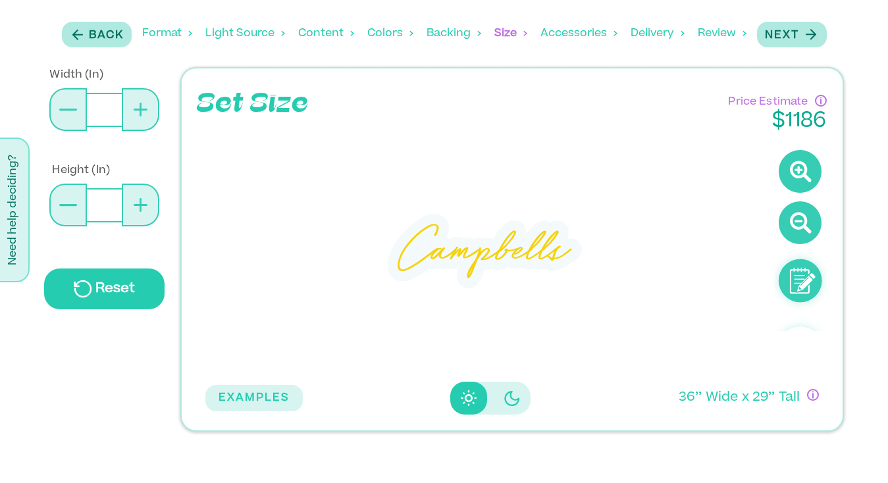
click at [73, 122] on button at bounding box center [67, 109] width 37 height 43
type input "**"
click at [73, 122] on button at bounding box center [67, 109] width 37 height 43
type input "**"
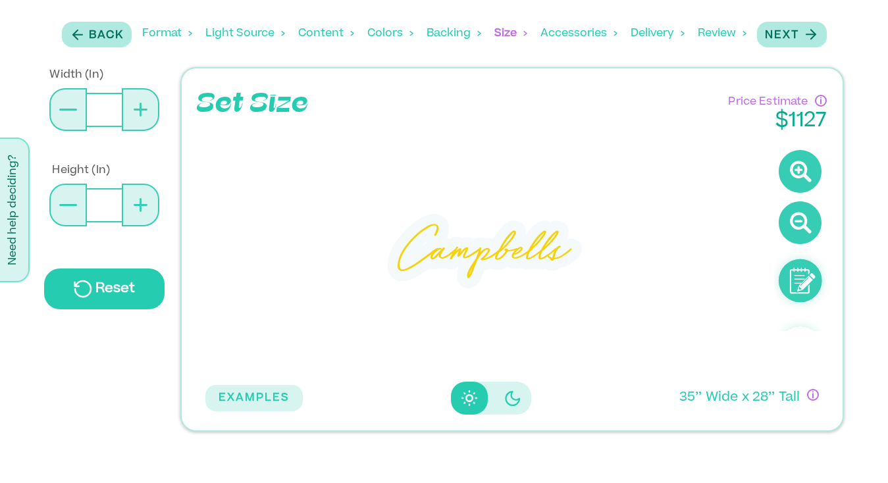
type input "**"
